Goal: Information Seeking & Learning: Learn about a topic

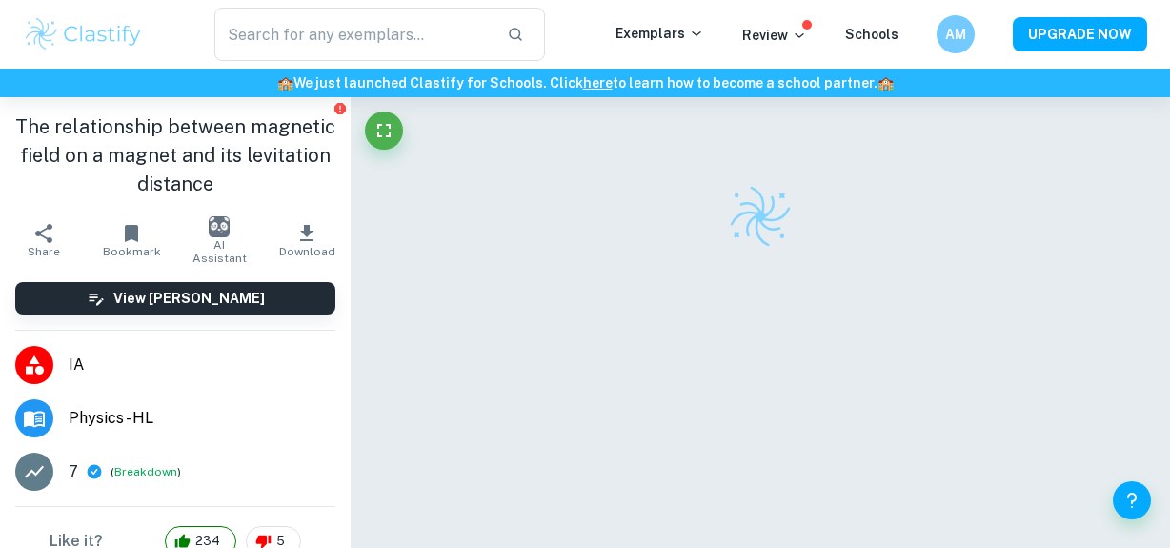
checkbox input "true"
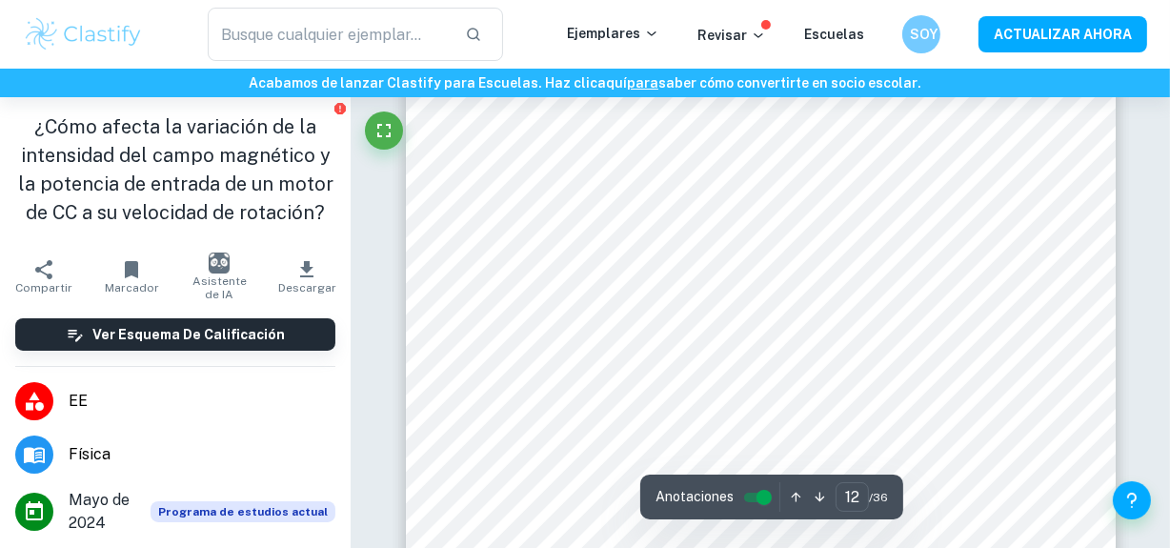
scroll to position [11872, 0]
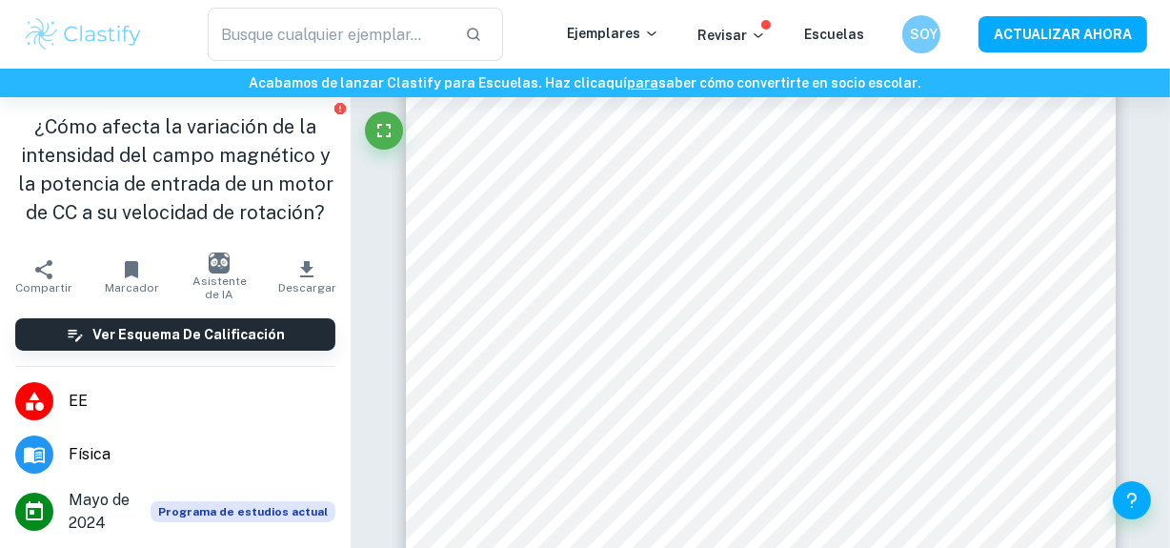
click at [158, 204] on font "¿Cómo afecta la variación de la intensidad del campo magnético y la potencia de…" at bounding box center [175, 169] width 315 height 109
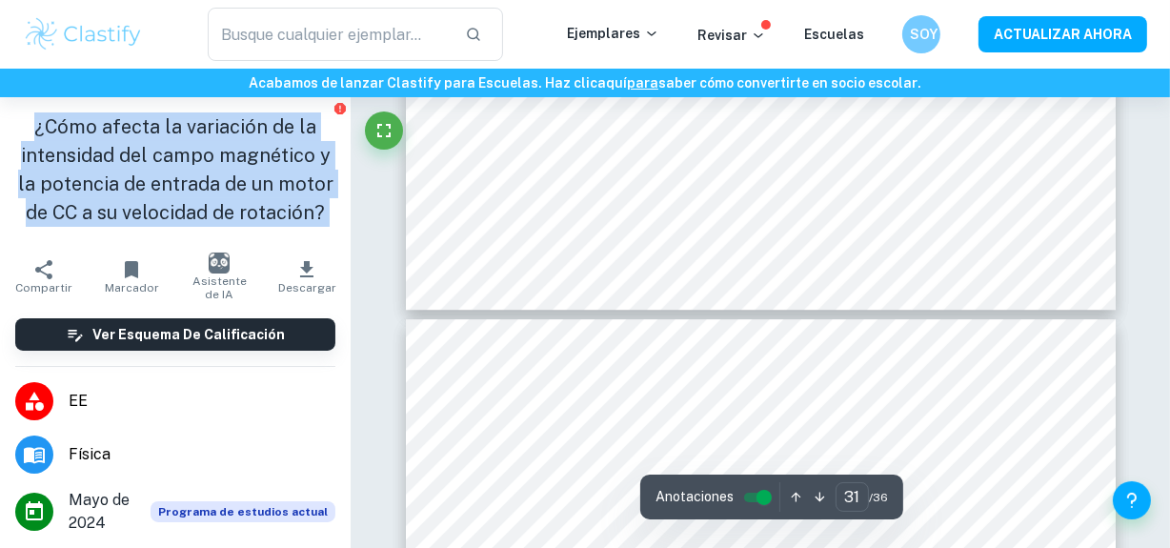
scroll to position [31395, 0]
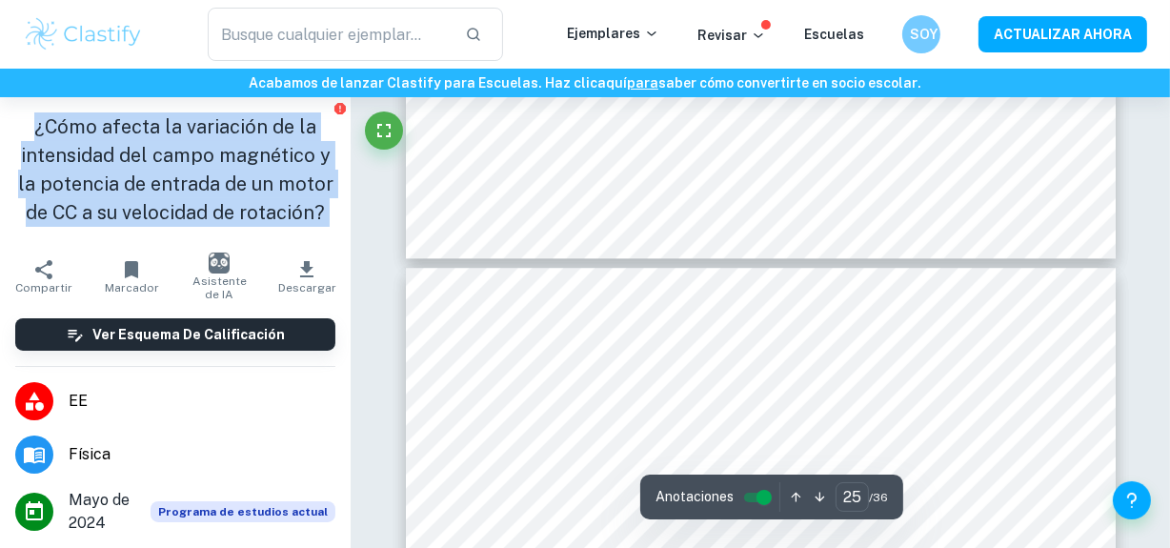
type input "24"
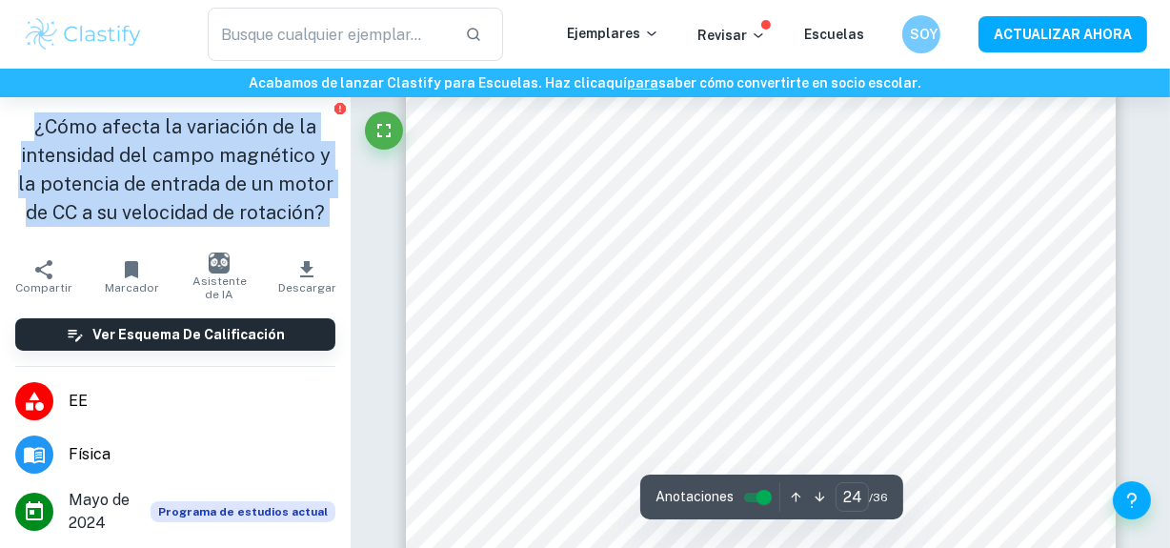
scroll to position [23895, 0]
